Goal: Task Accomplishment & Management: Manage account settings

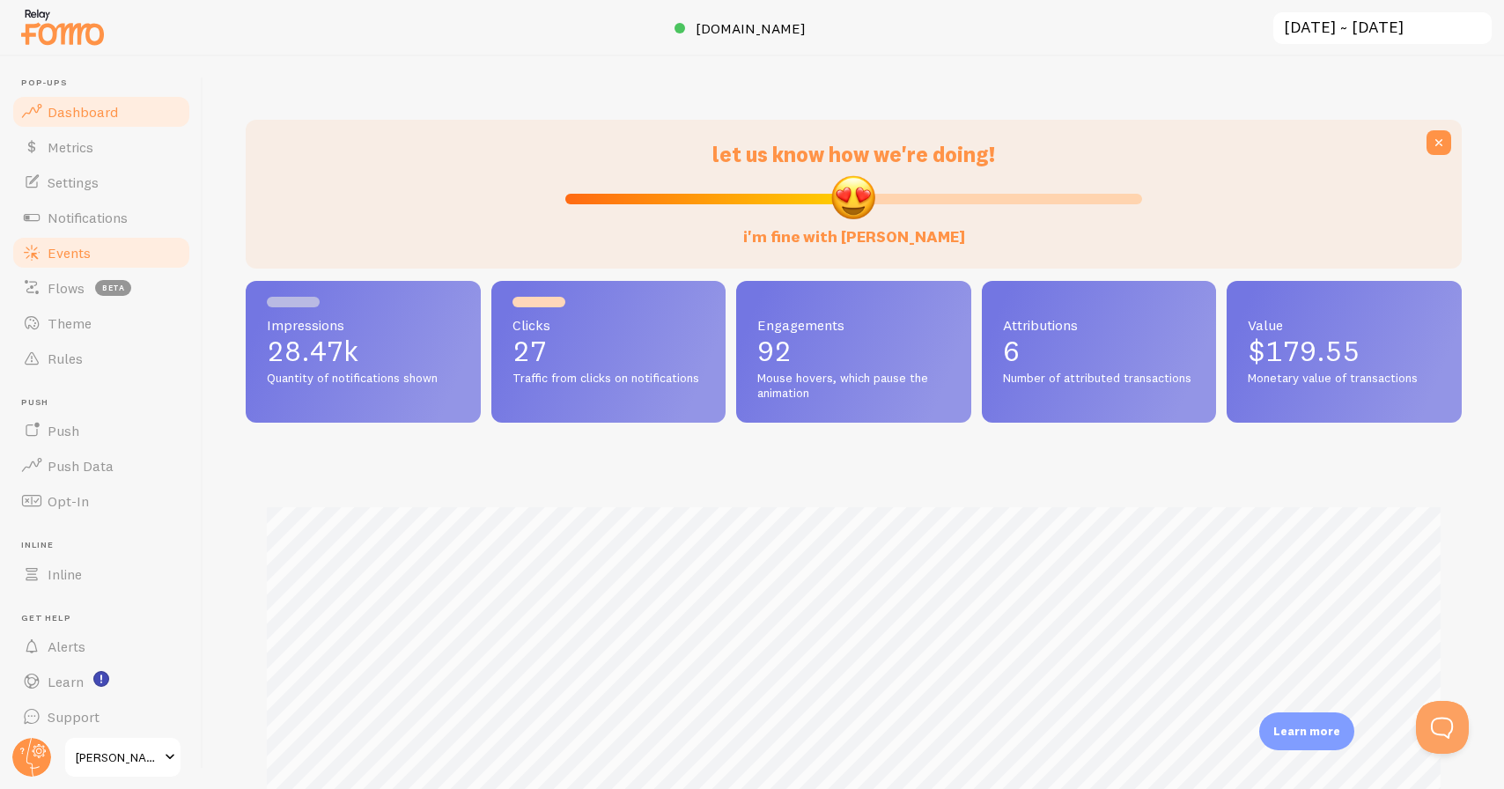
click at [82, 245] on span "Events" at bounding box center [69, 253] width 43 height 18
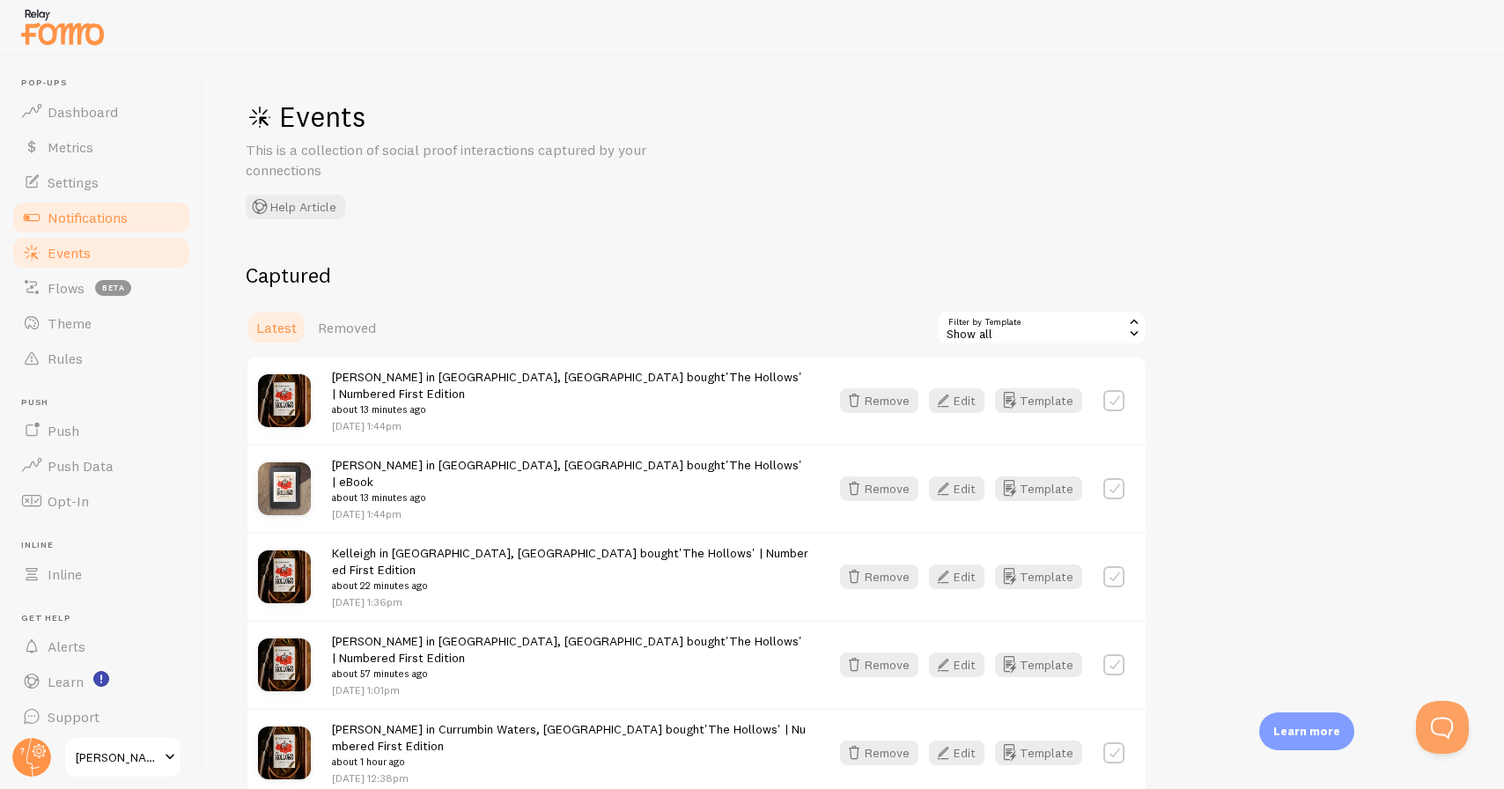
click at [90, 210] on span "Notifications" at bounding box center [88, 218] width 80 height 18
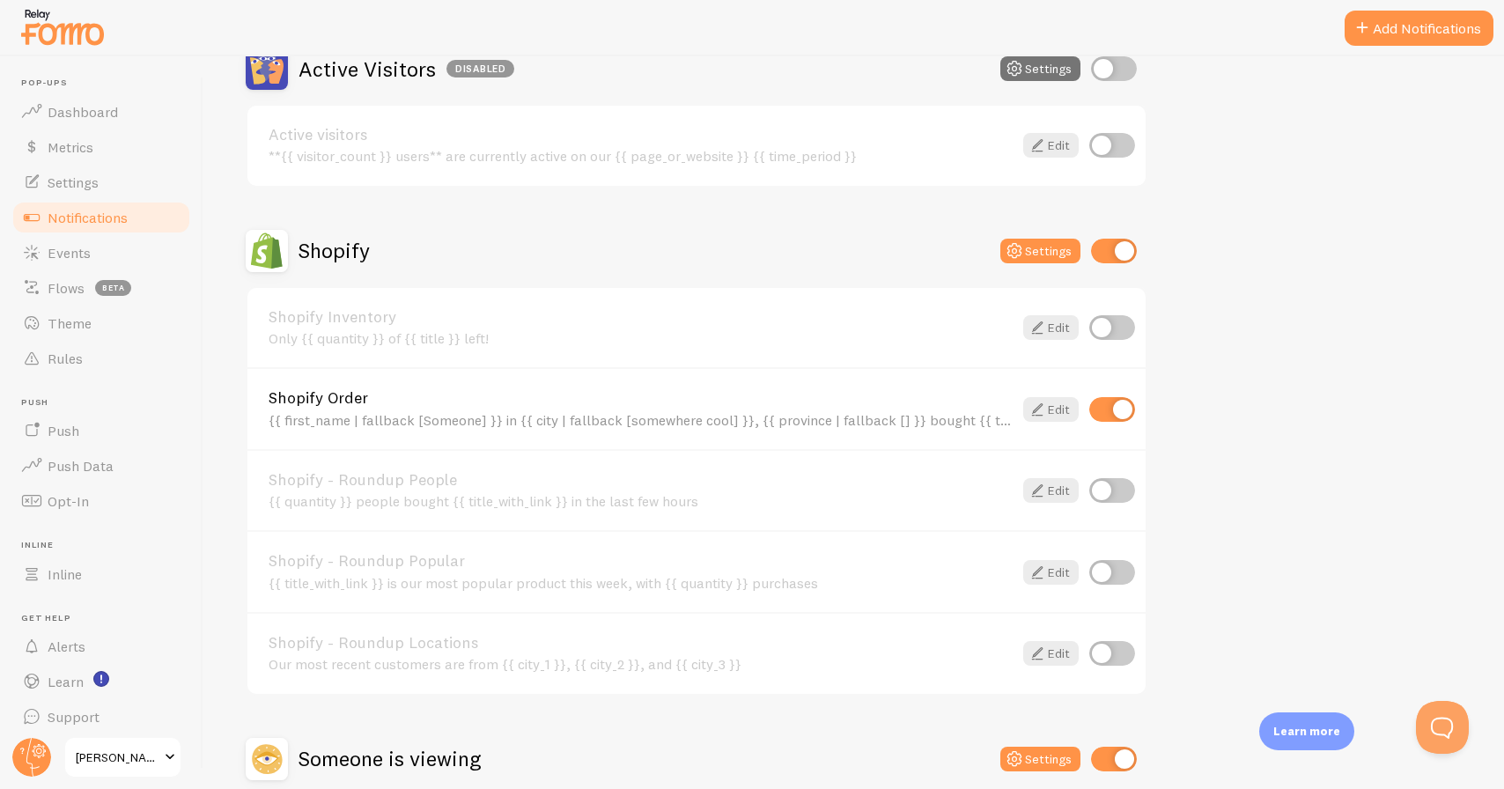
scroll to position [477, 0]
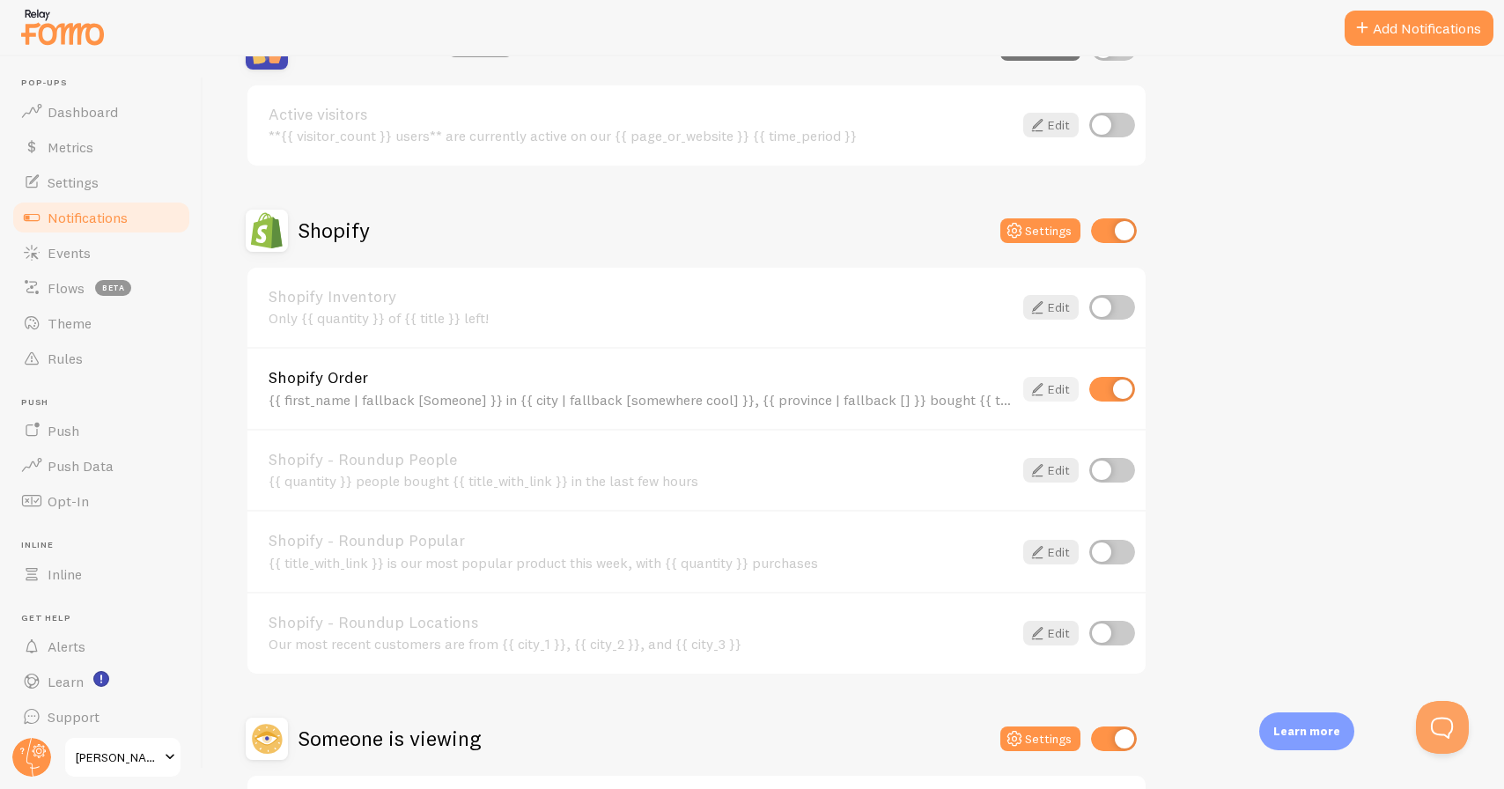
click at [1037, 385] on icon at bounding box center [1037, 389] width 21 height 21
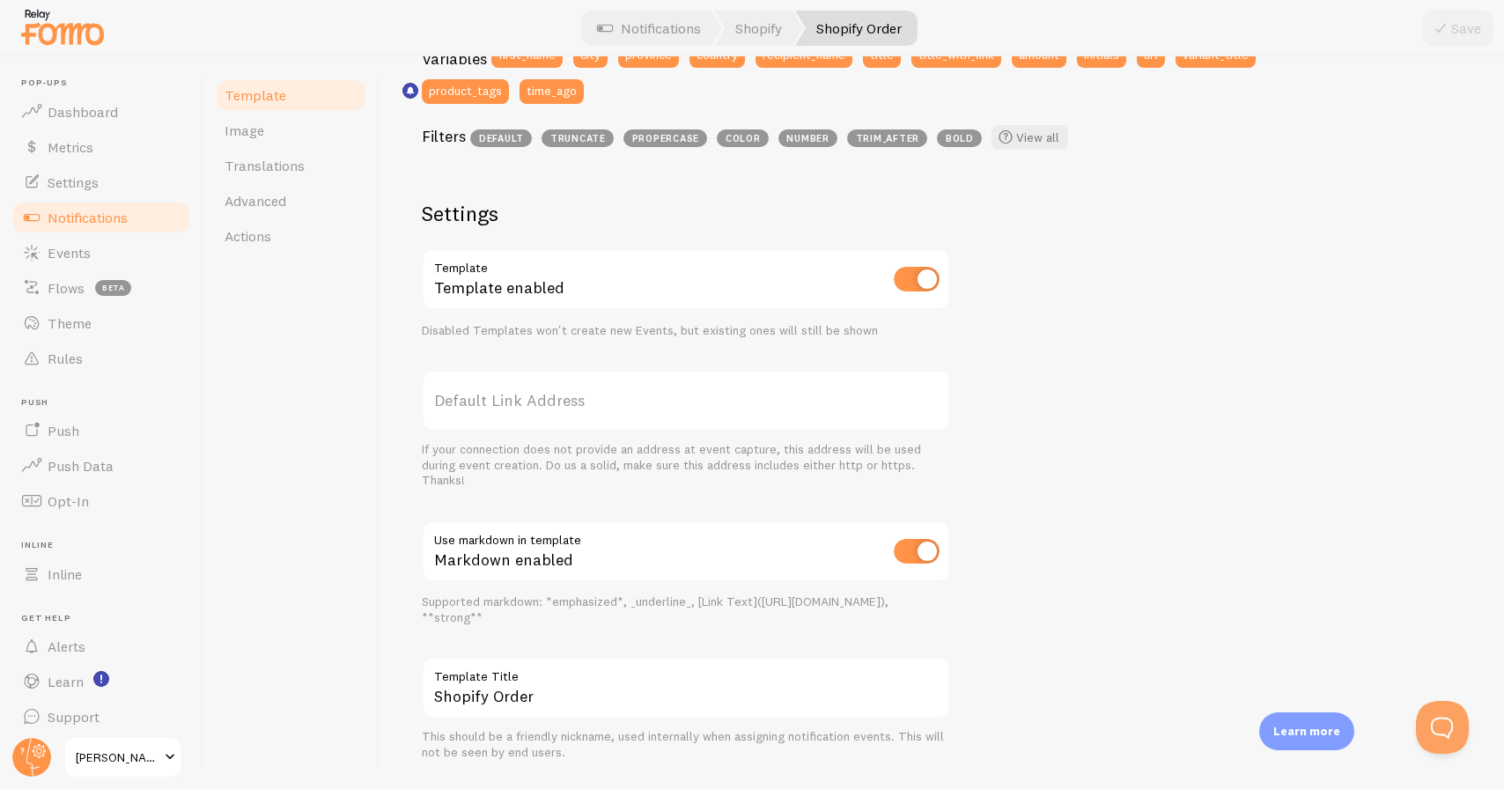
scroll to position [562, 0]
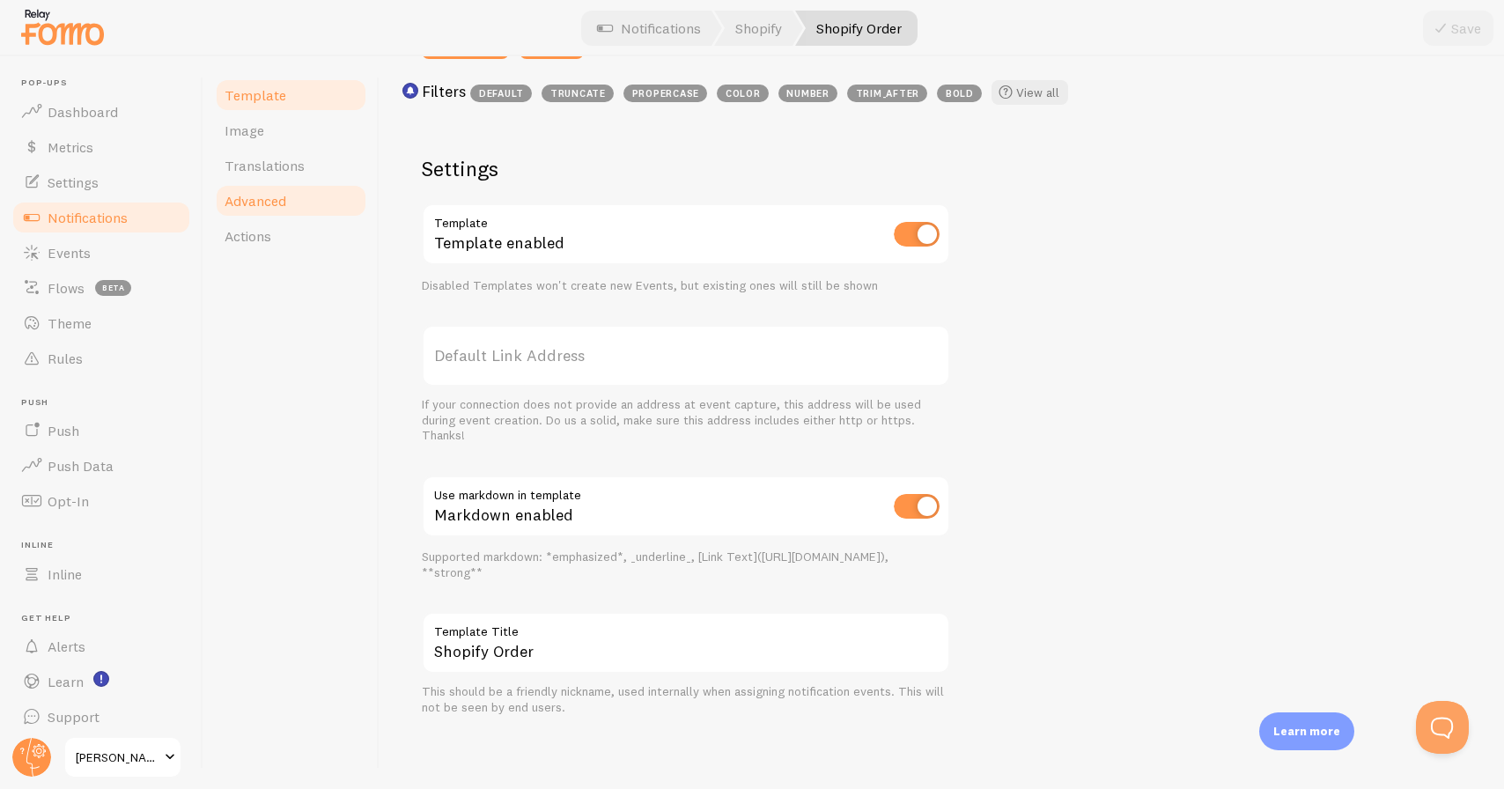
click at [268, 186] on link "Advanced" at bounding box center [291, 200] width 154 height 35
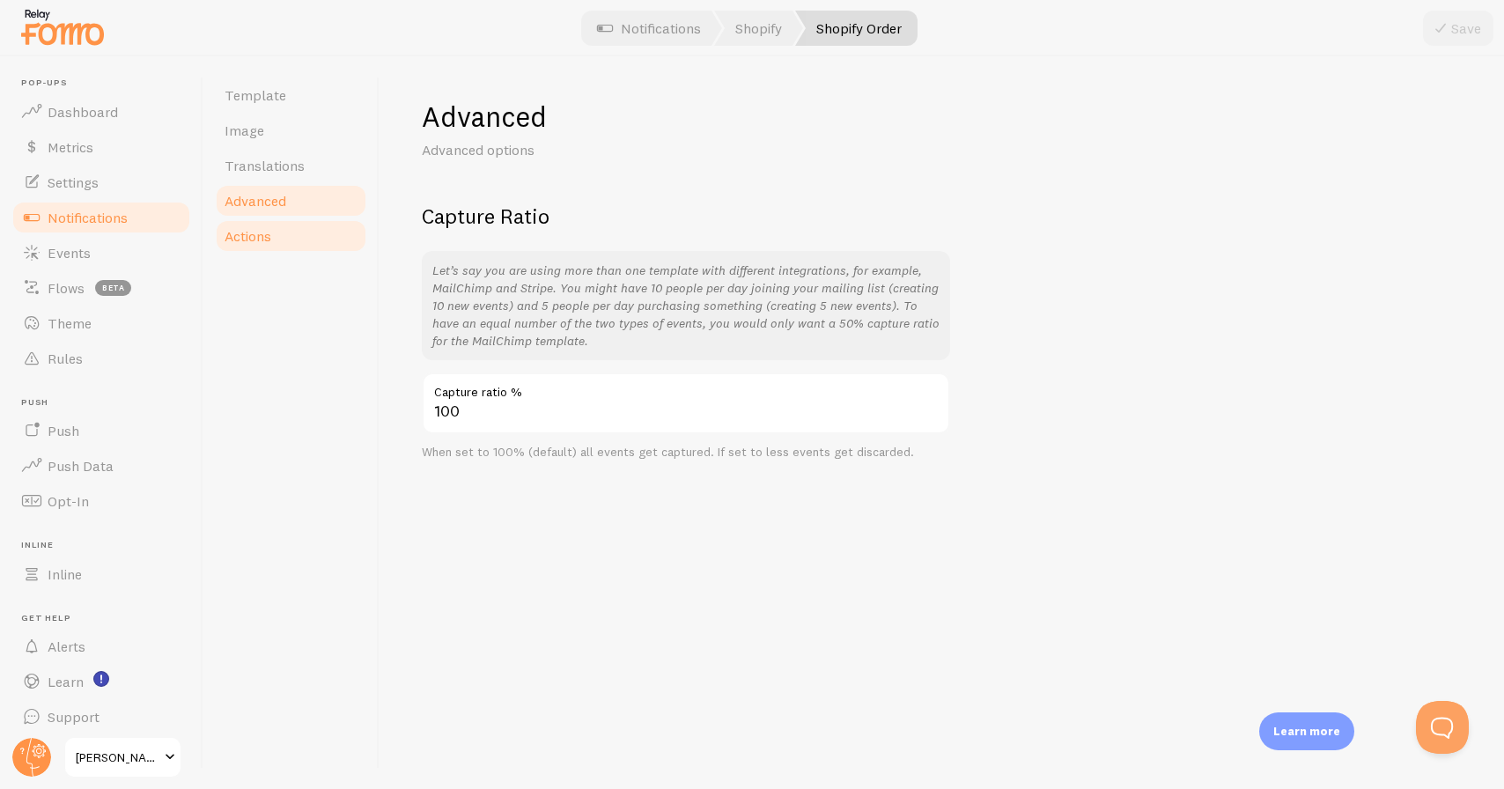
click at [276, 234] on link "Actions" at bounding box center [291, 235] width 154 height 35
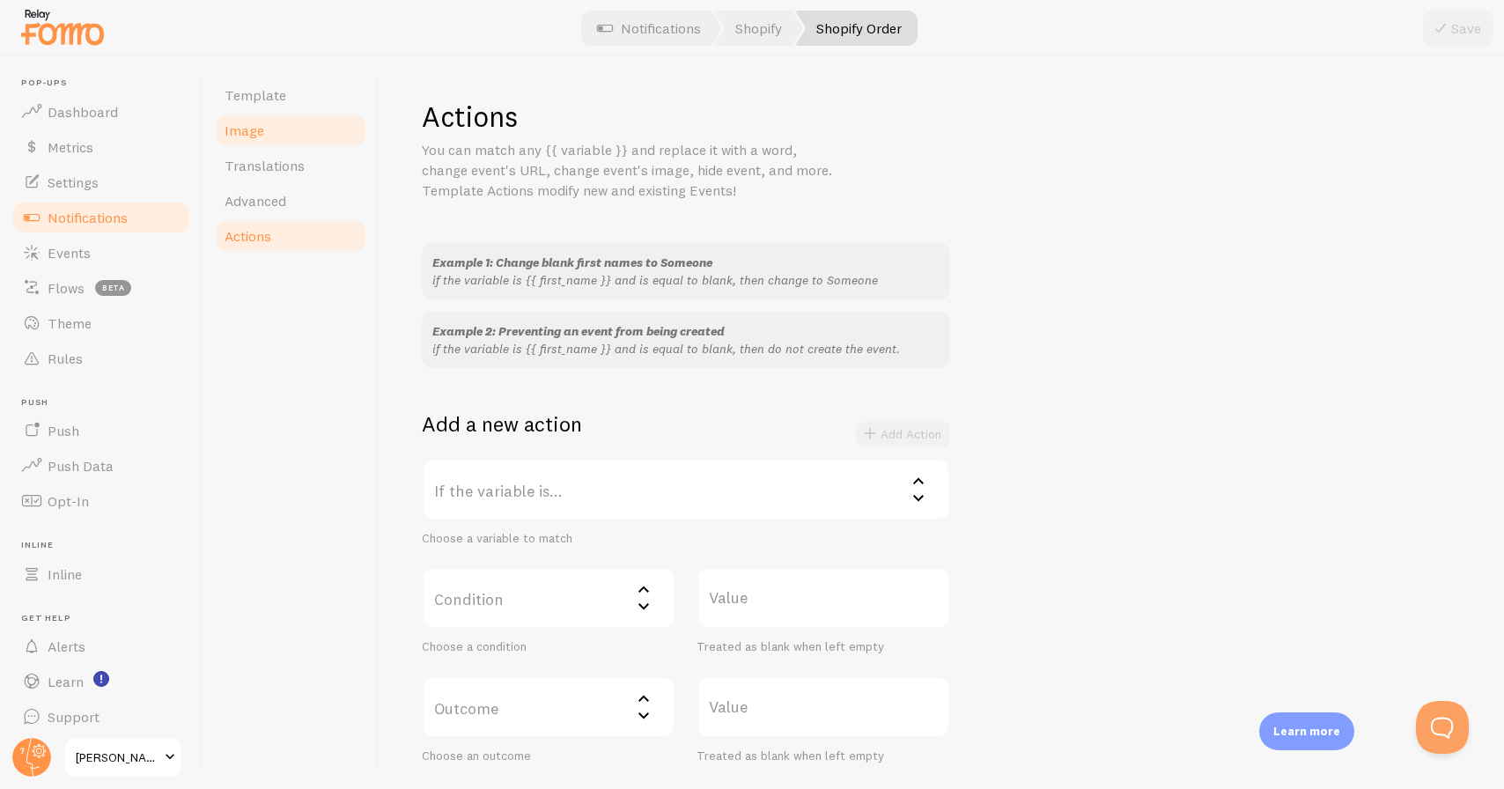
click at [267, 128] on link "Image" at bounding box center [291, 130] width 154 height 35
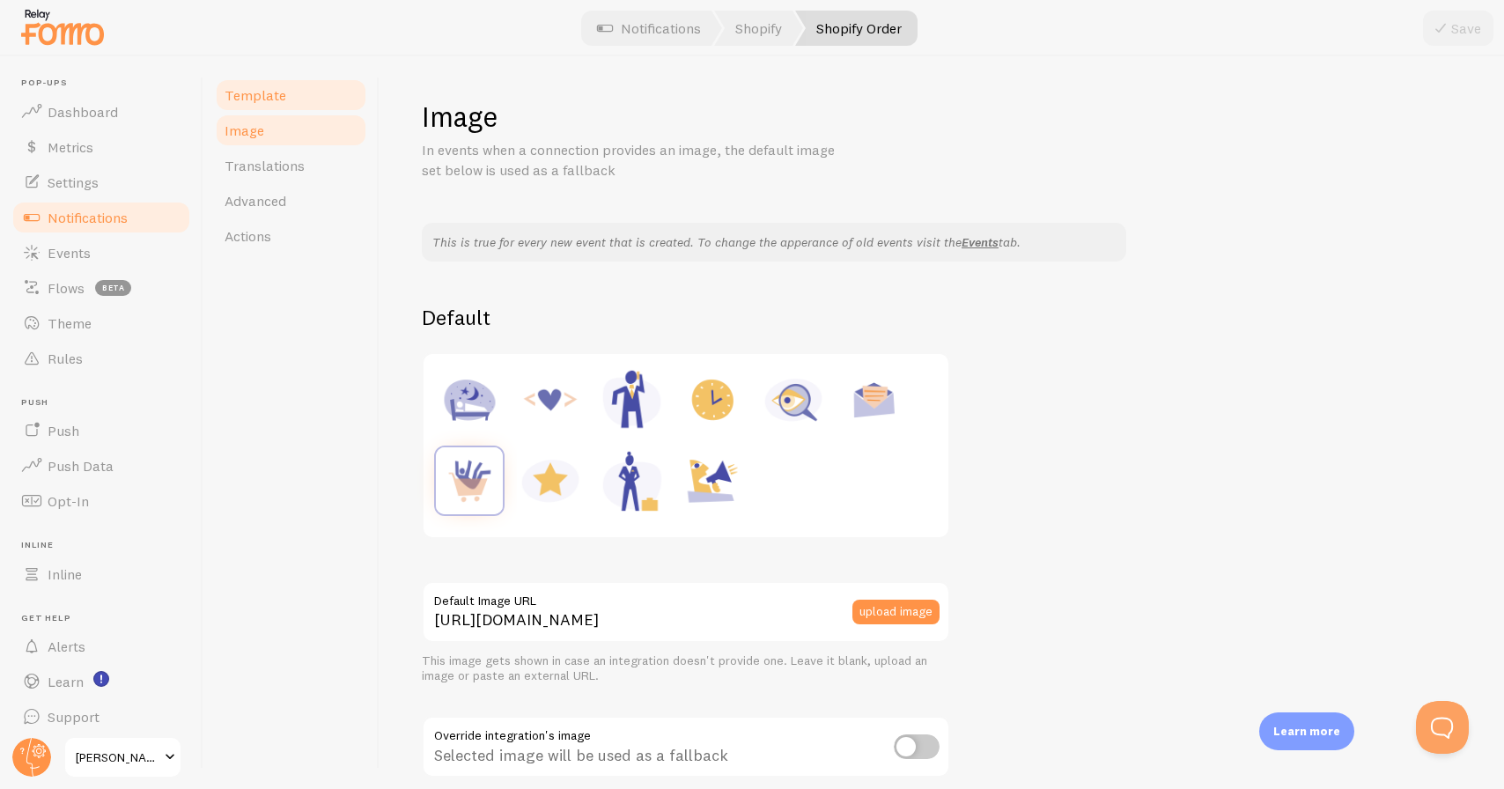
click at [266, 102] on span "Template" at bounding box center [256, 95] width 62 height 18
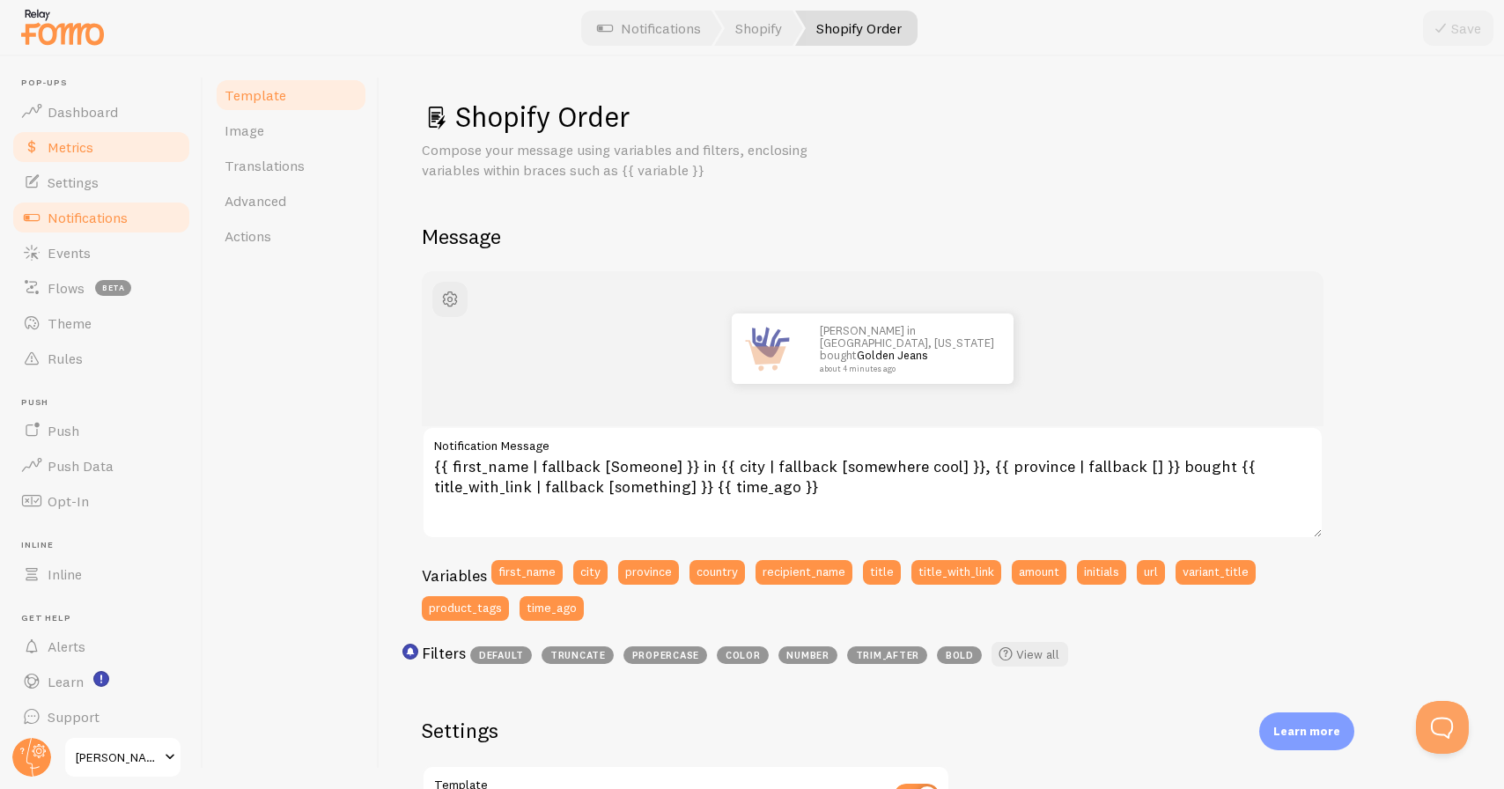
click at [107, 149] on link "Metrics" at bounding box center [101, 146] width 181 height 35
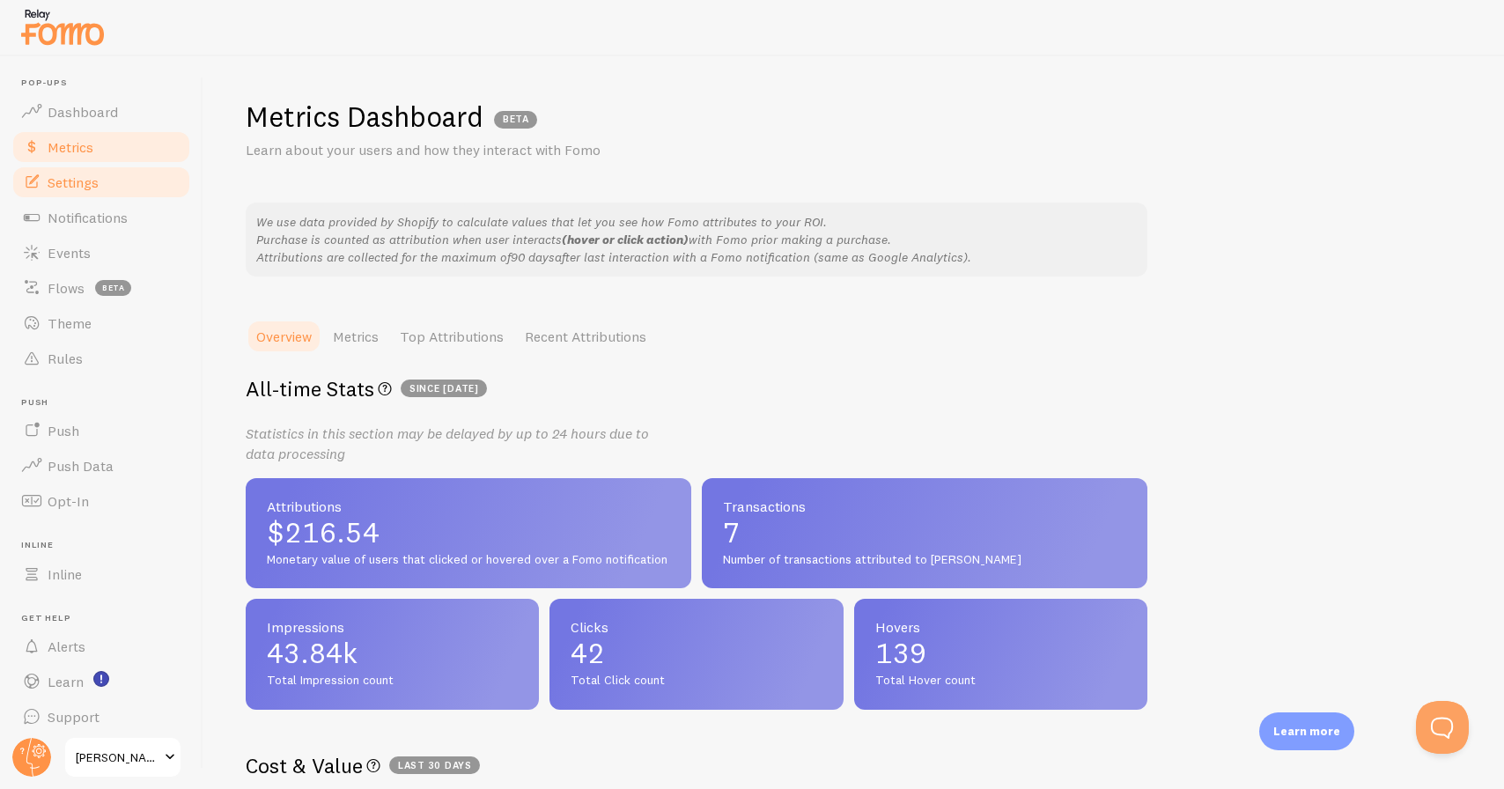
click at [111, 173] on link "Settings" at bounding box center [101, 182] width 181 height 35
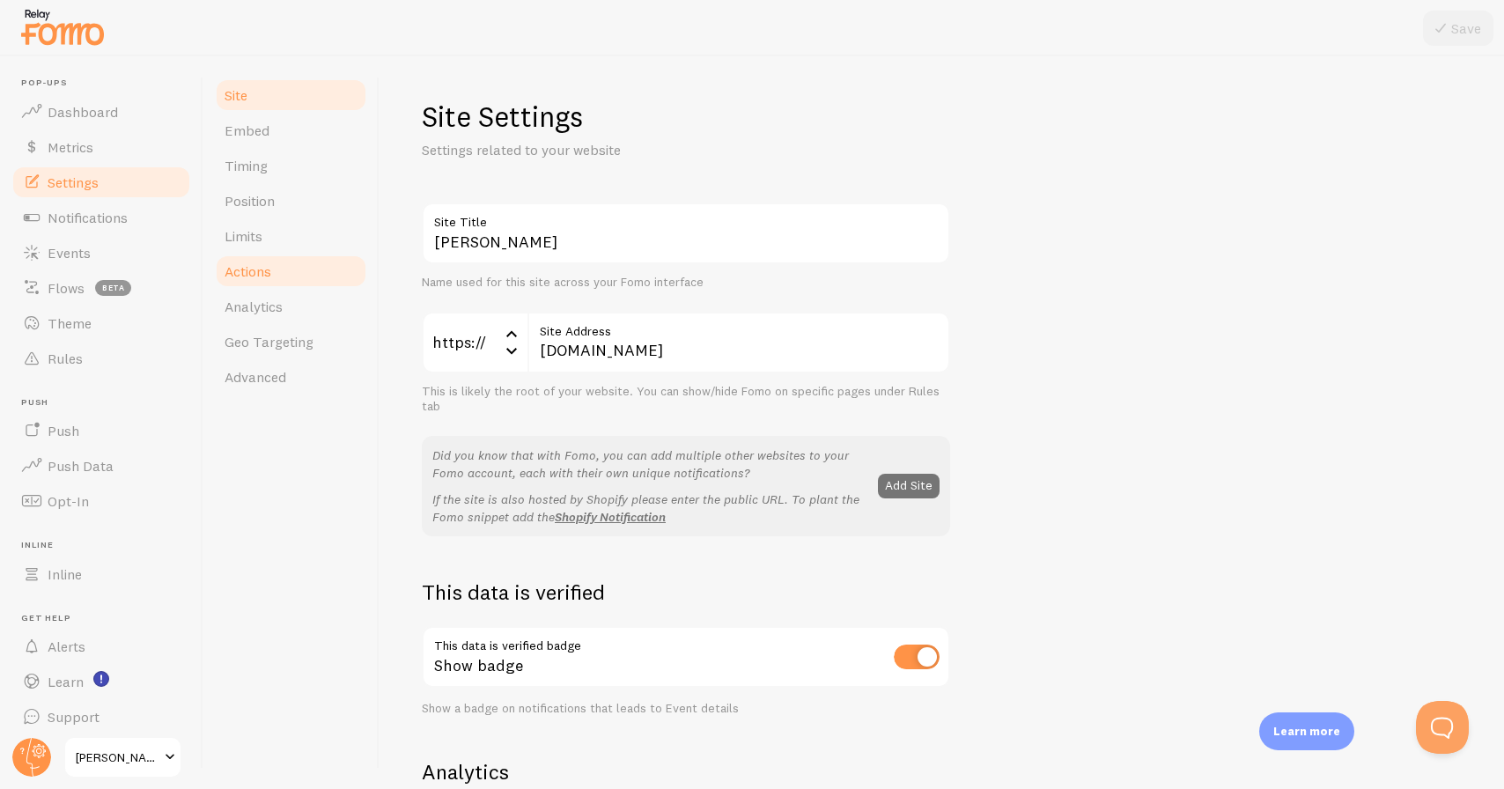
click at [308, 261] on link "Actions" at bounding box center [291, 271] width 154 height 35
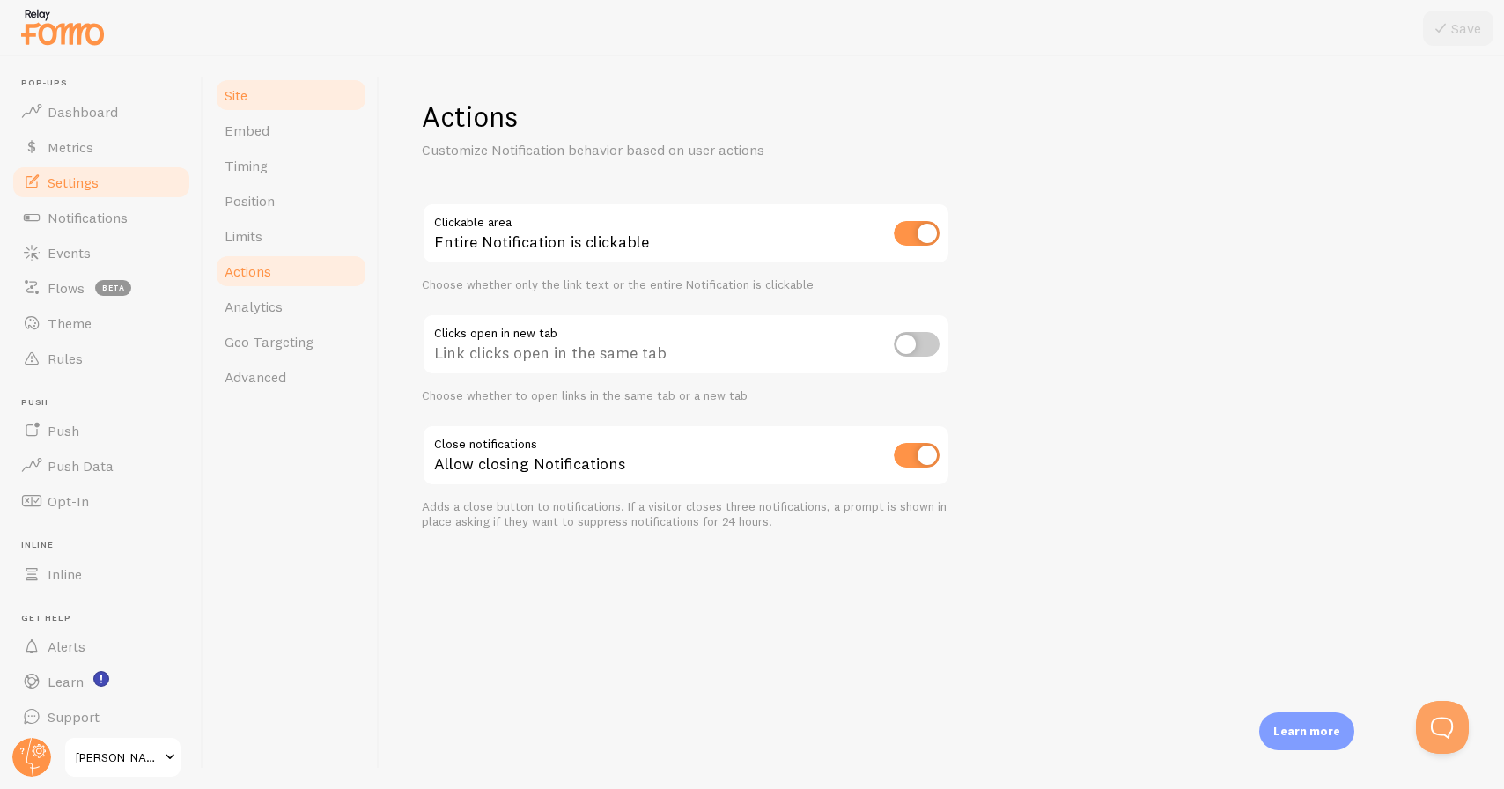
click at [266, 99] on link "Site" at bounding box center [291, 94] width 154 height 35
